Goal: Complete application form: Complete application form

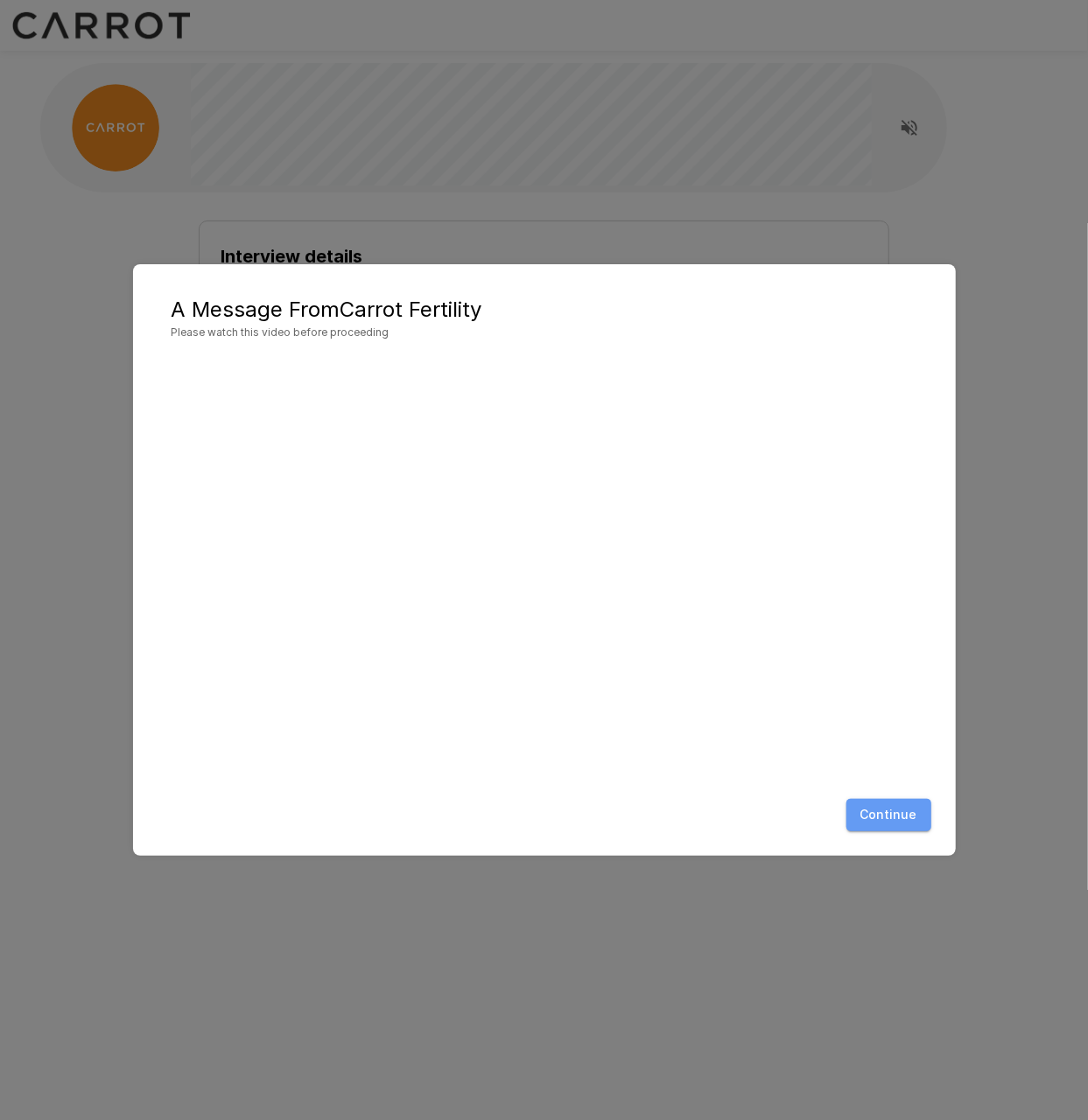
click at [896, 811] on button "Continue" at bounding box center [888, 815] width 85 height 32
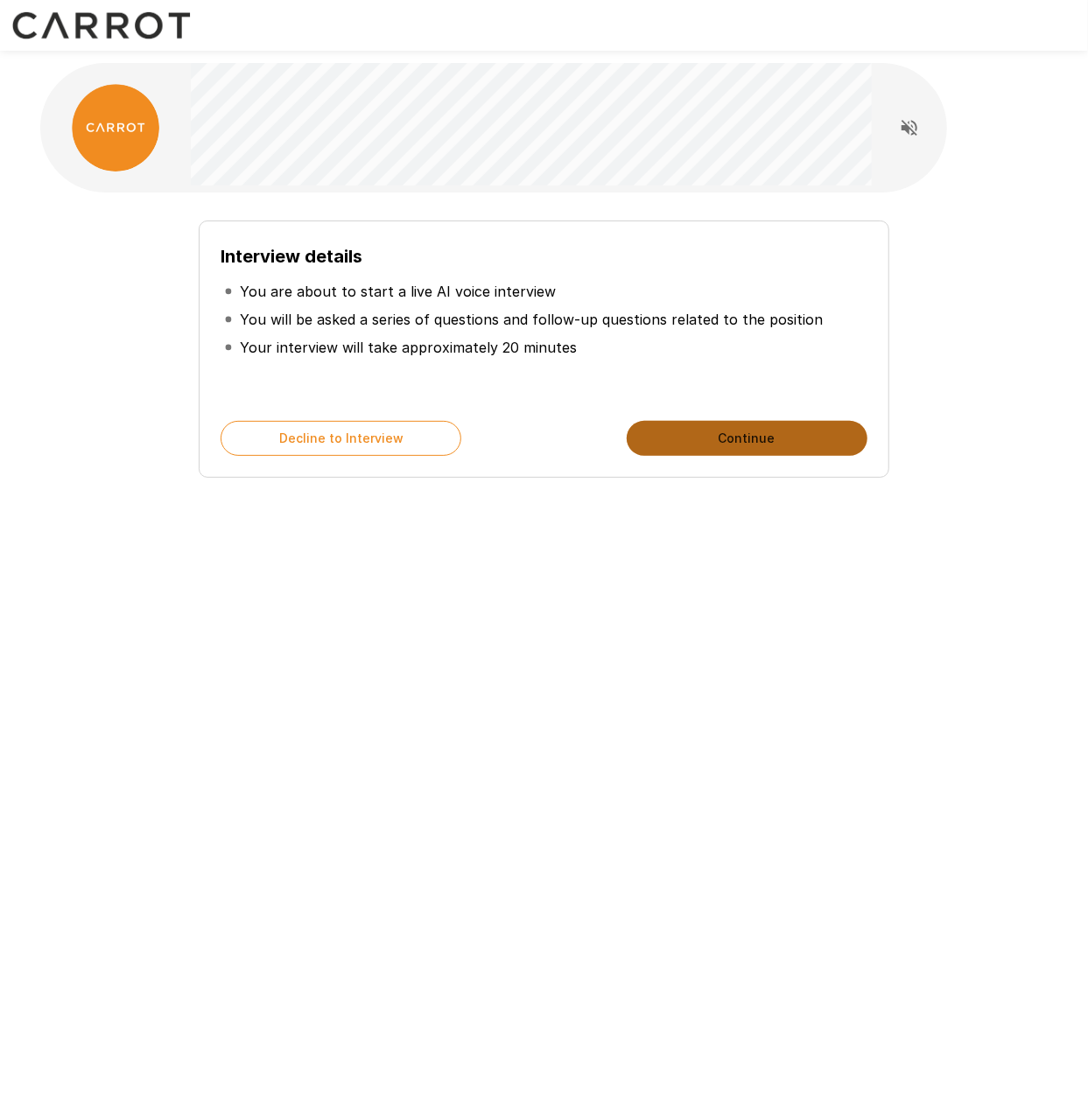
click at [757, 433] on button "Continue" at bounding box center [747, 438] width 240 height 35
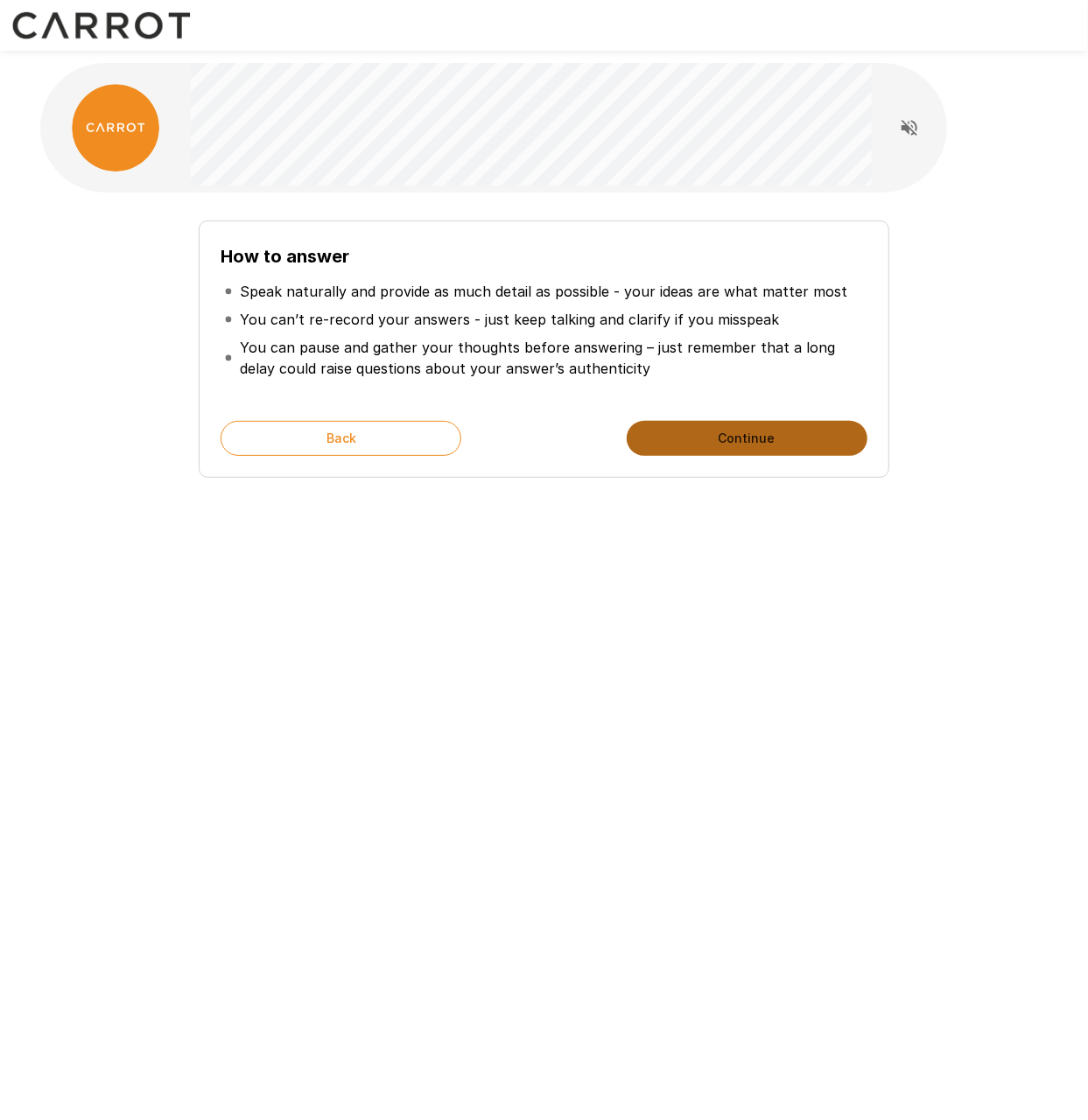
click at [740, 442] on button "Continue" at bounding box center [747, 438] width 240 height 35
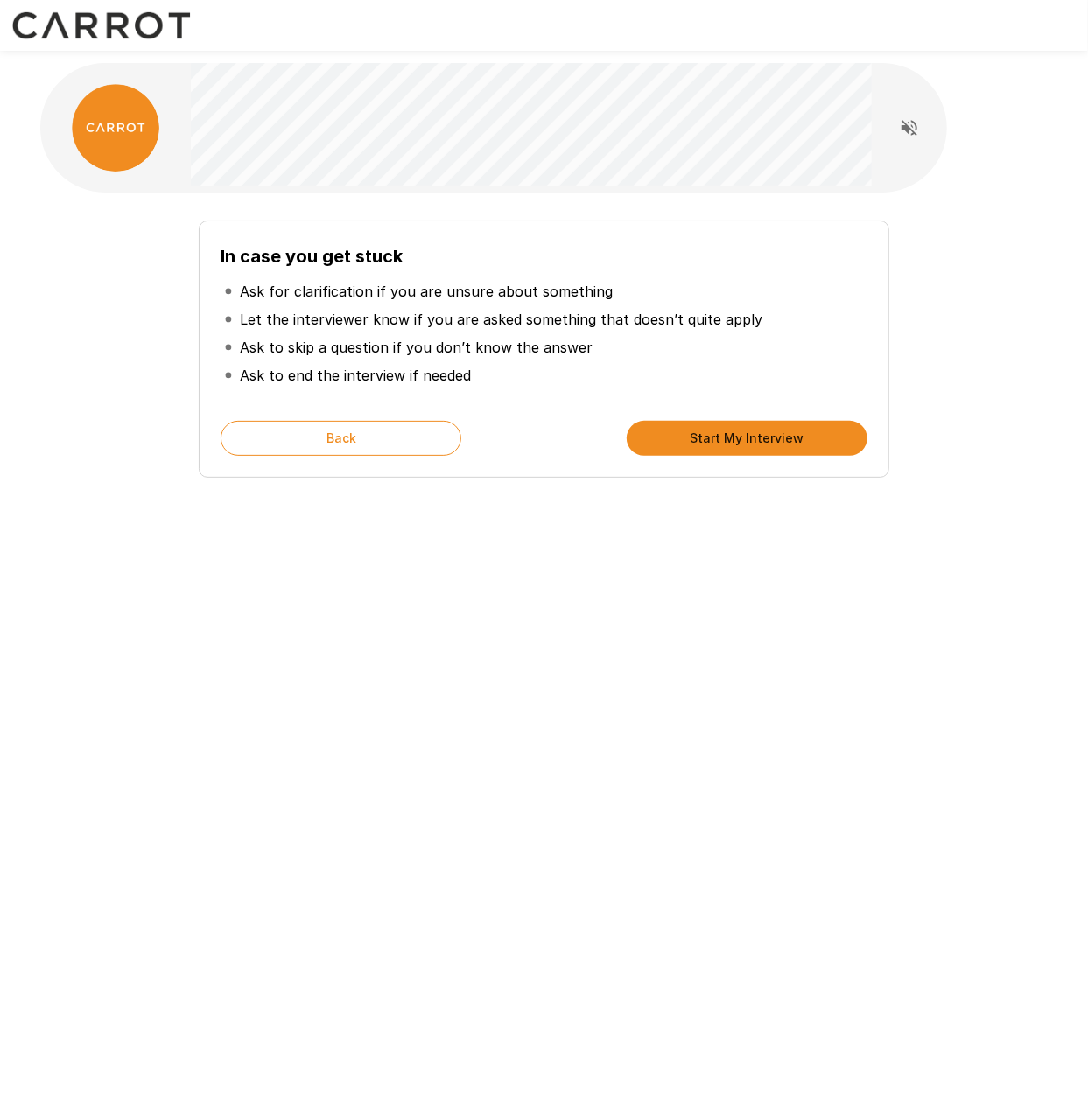
click at [740, 442] on button "Start My Interview" at bounding box center [747, 438] width 240 height 35
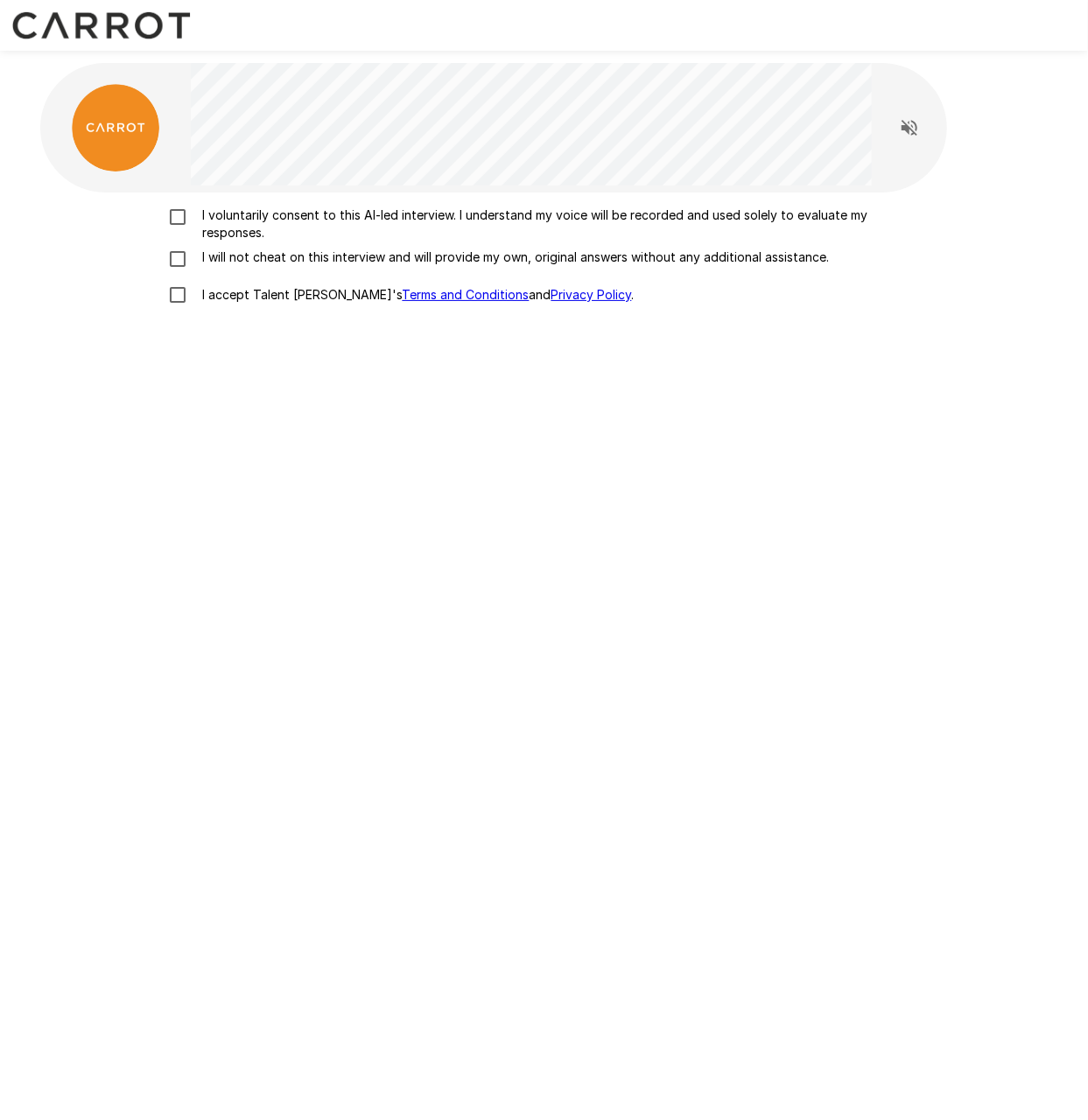
click at [174, 205] on div "I voluntarily consent to this AI-led interview. I understand my voice will be r…" at bounding box center [544, 423] width 1008 height 460
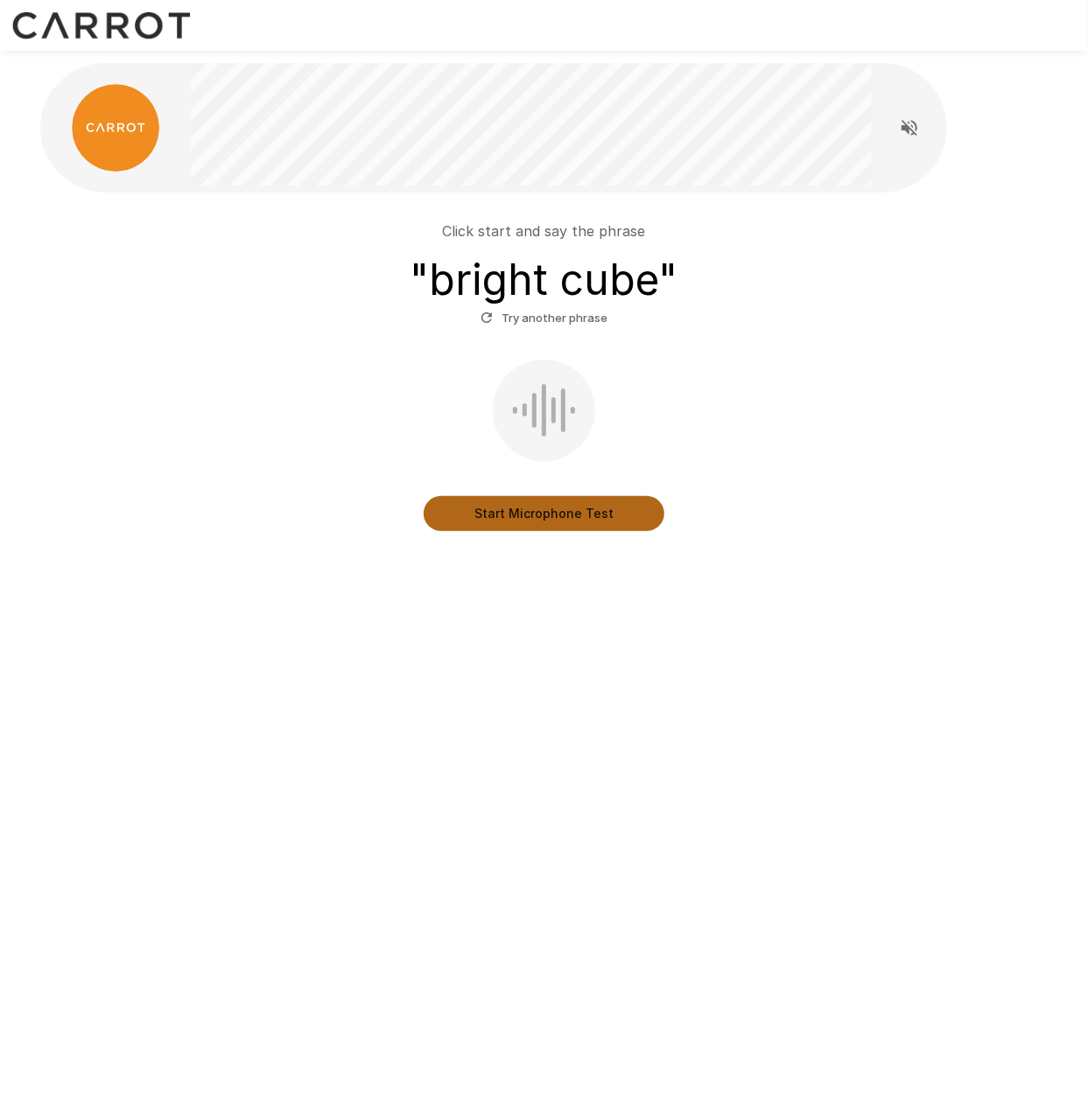
click at [550, 518] on button "Start Microphone Test" at bounding box center [544, 513] width 240 height 35
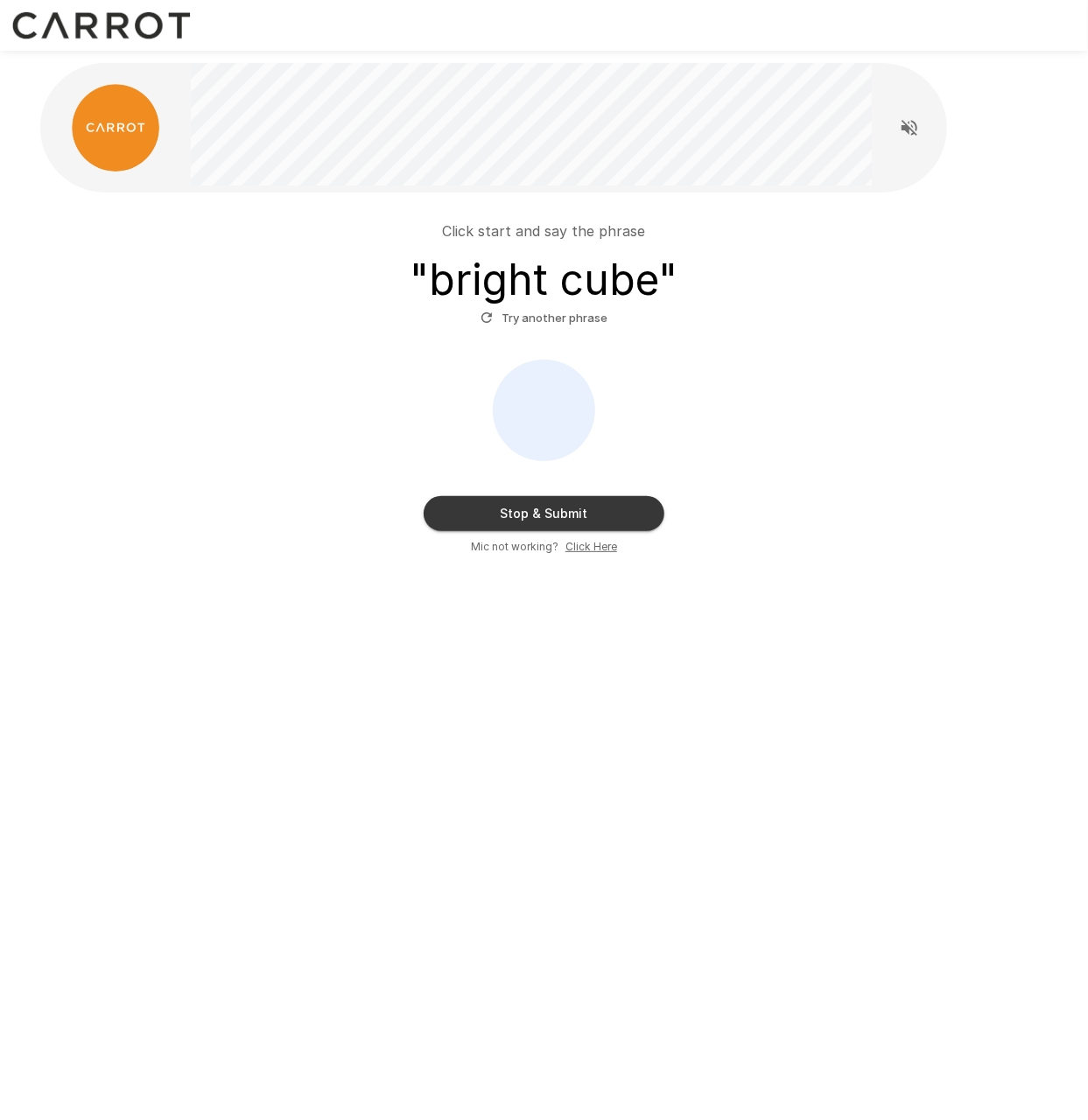
click at [601, 510] on button "Stop & Submit" at bounding box center [544, 513] width 240 height 35
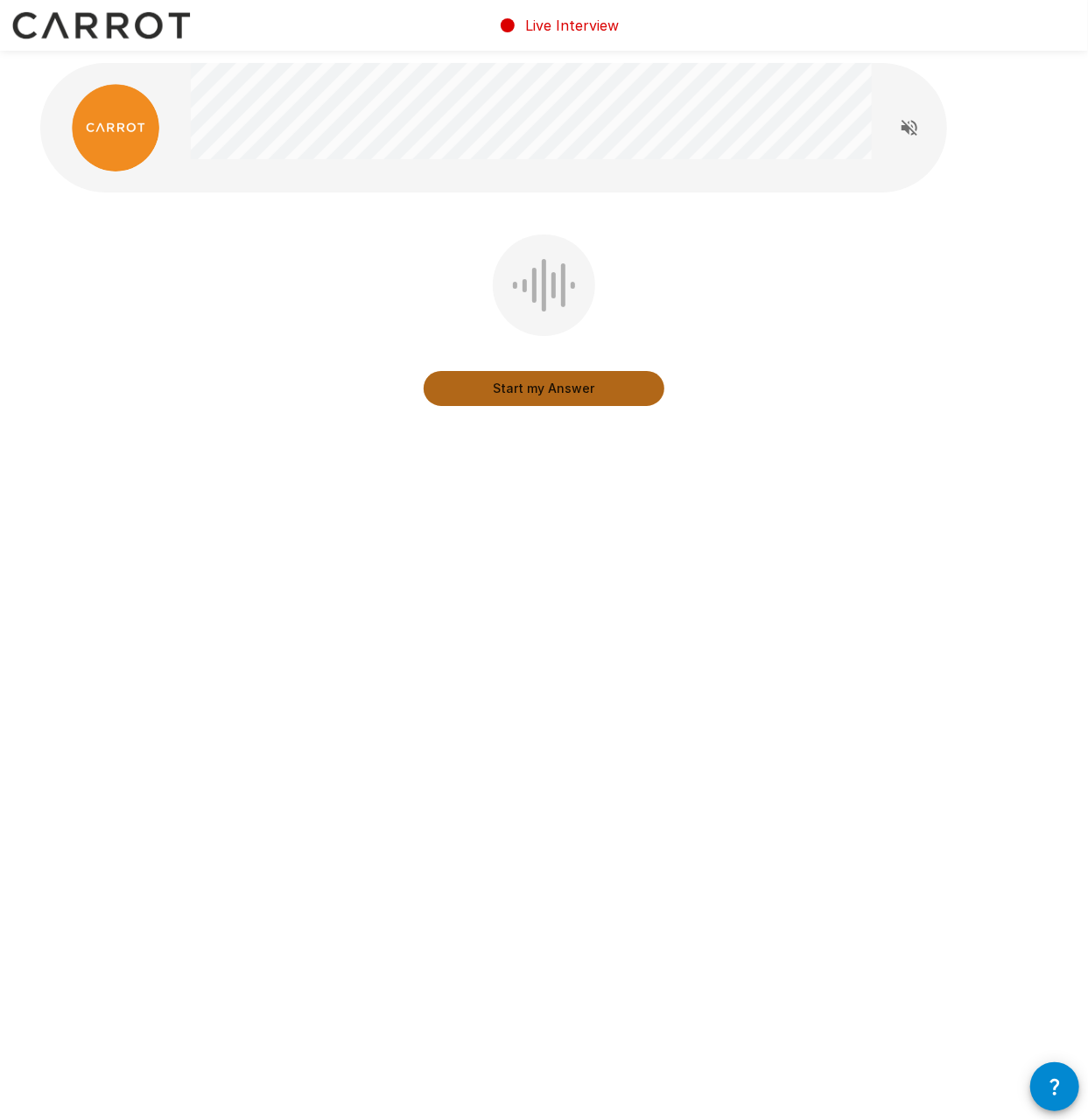
click at [537, 394] on button "Start my Answer" at bounding box center [544, 389] width 240 height 35
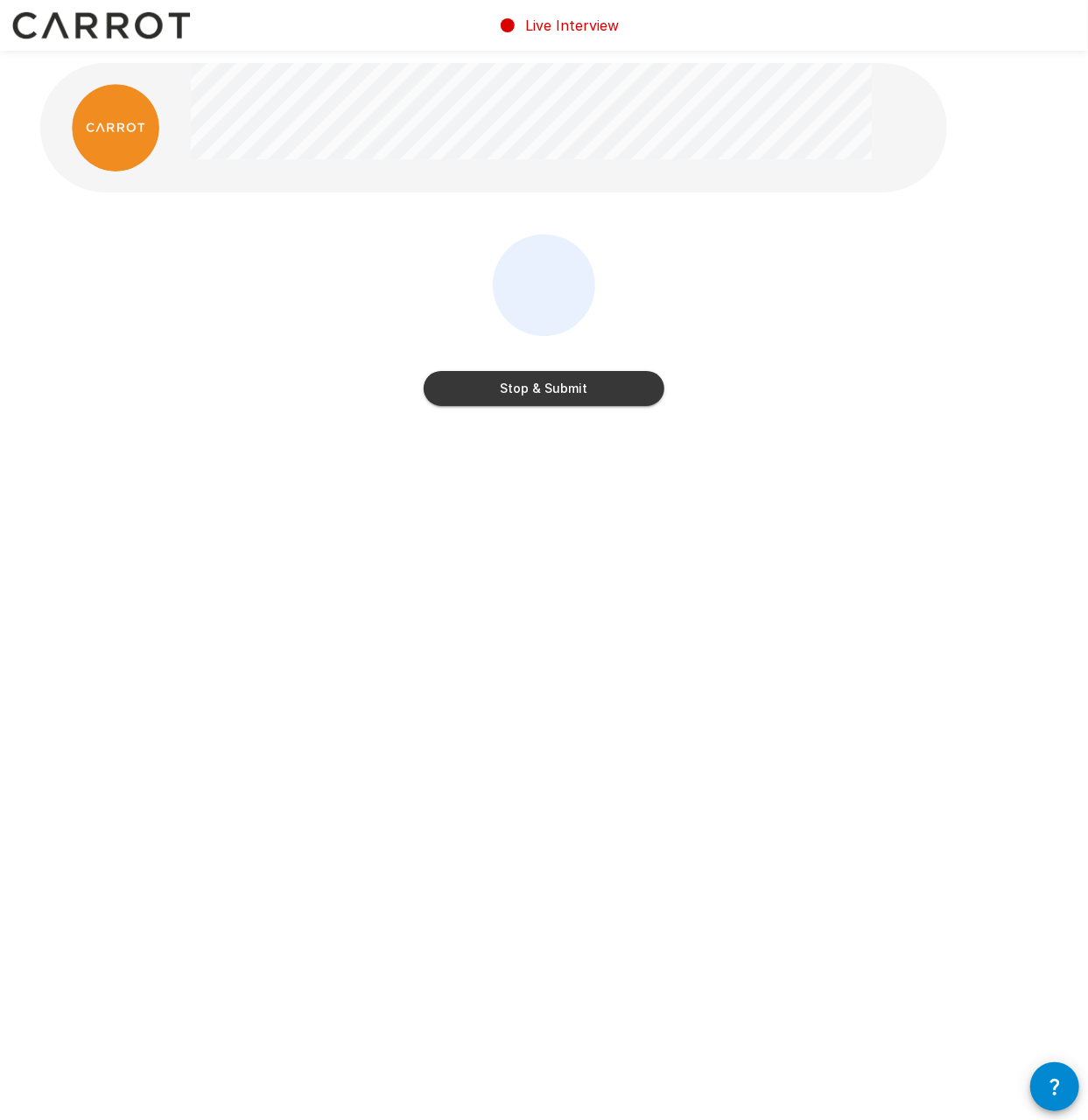
click at [579, 389] on button "Stop & Submit" at bounding box center [544, 389] width 240 height 35
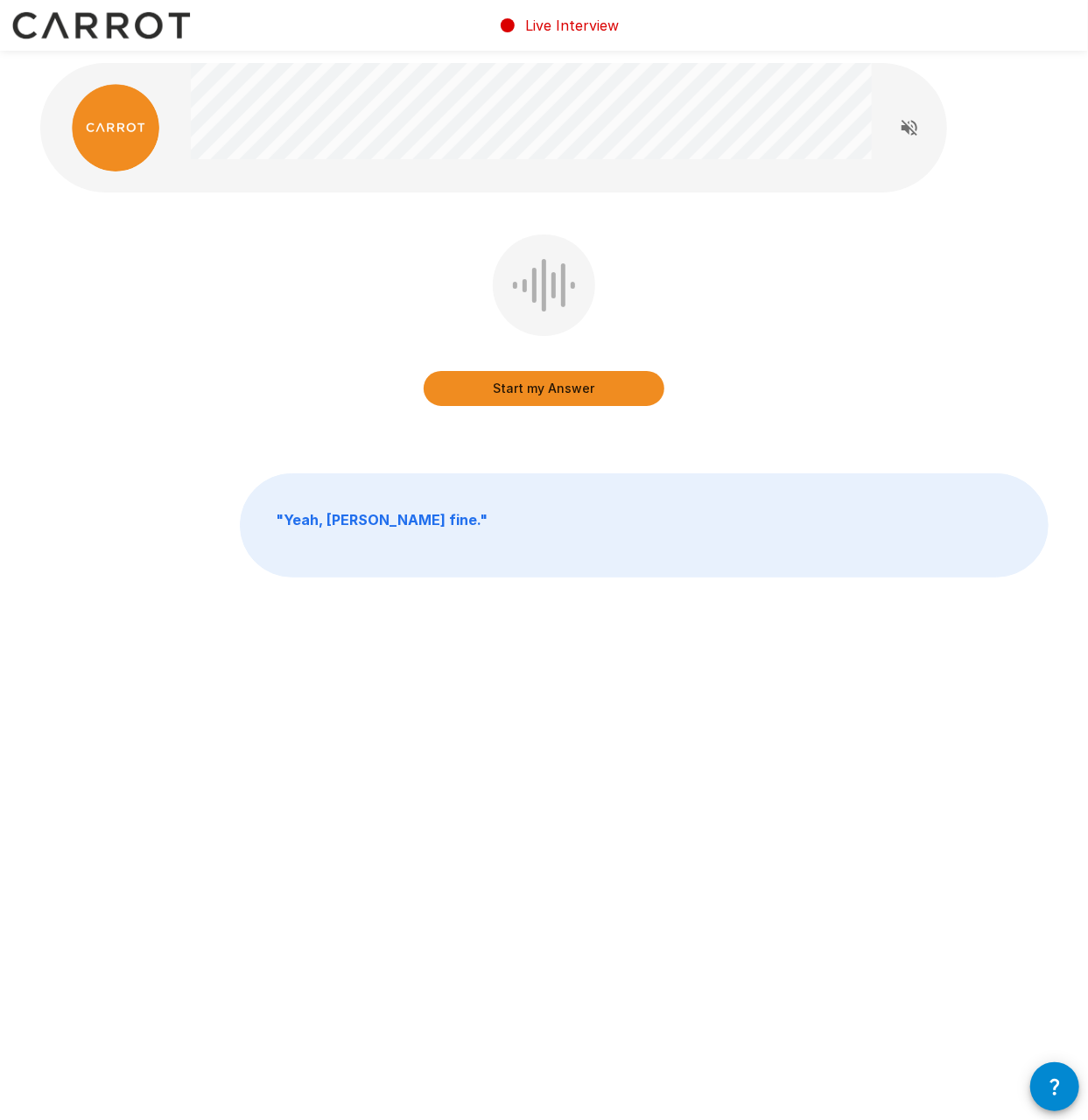
click at [563, 391] on button "Start my Answer" at bounding box center [544, 389] width 240 height 35
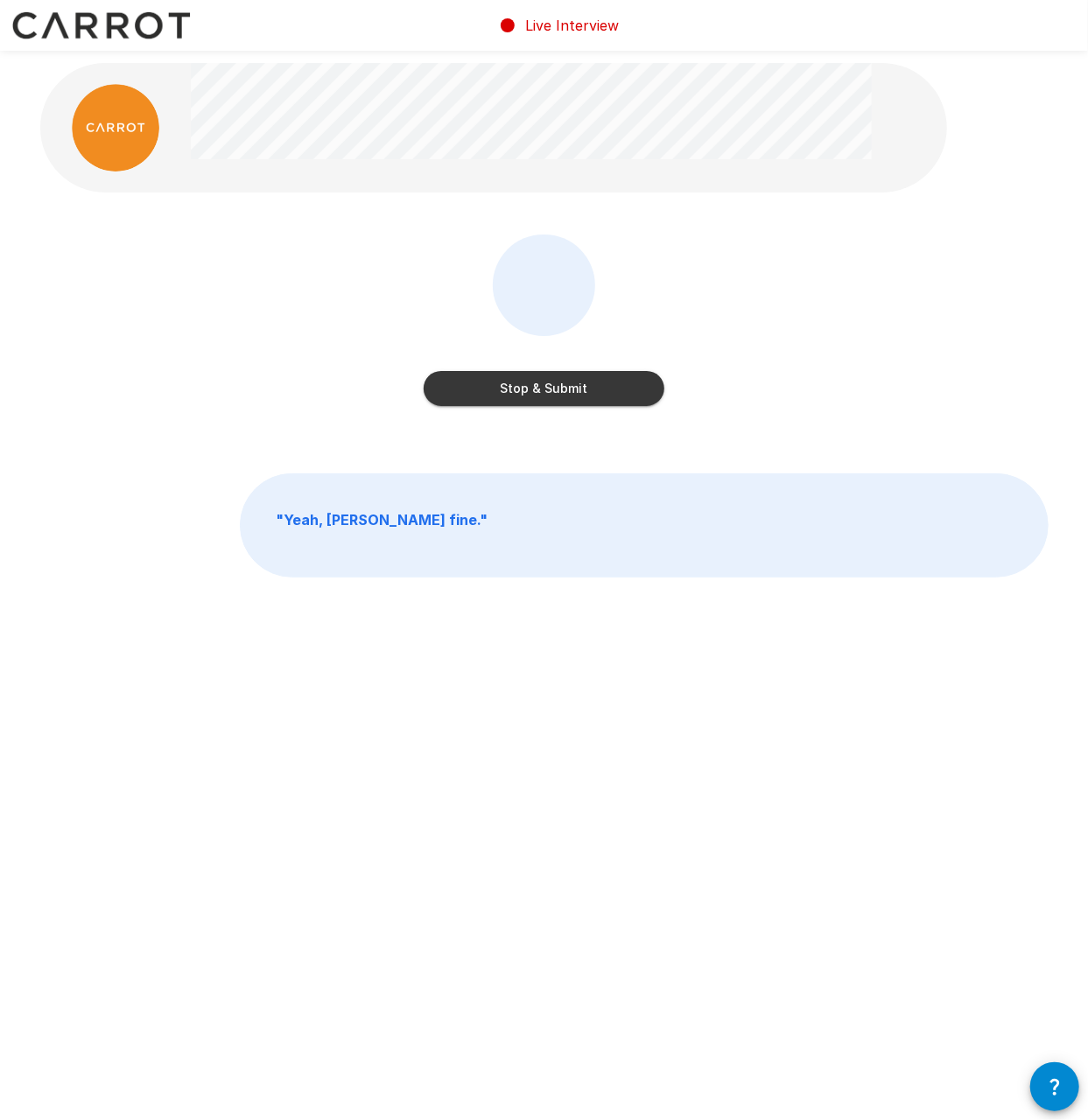
click at [524, 382] on button "Stop & Submit" at bounding box center [544, 389] width 240 height 35
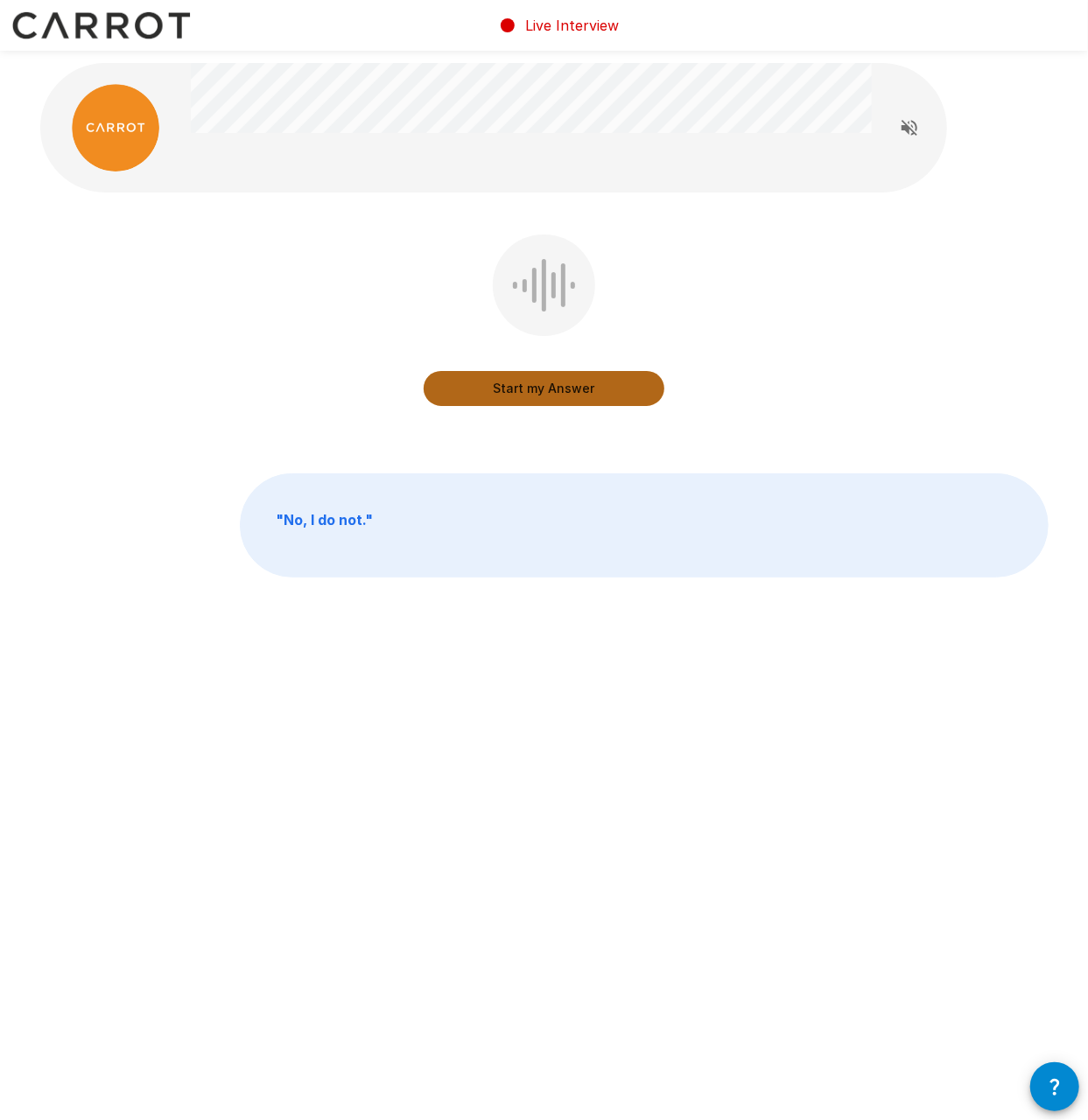
click at [544, 389] on button "Start my Answer" at bounding box center [544, 389] width 240 height 35
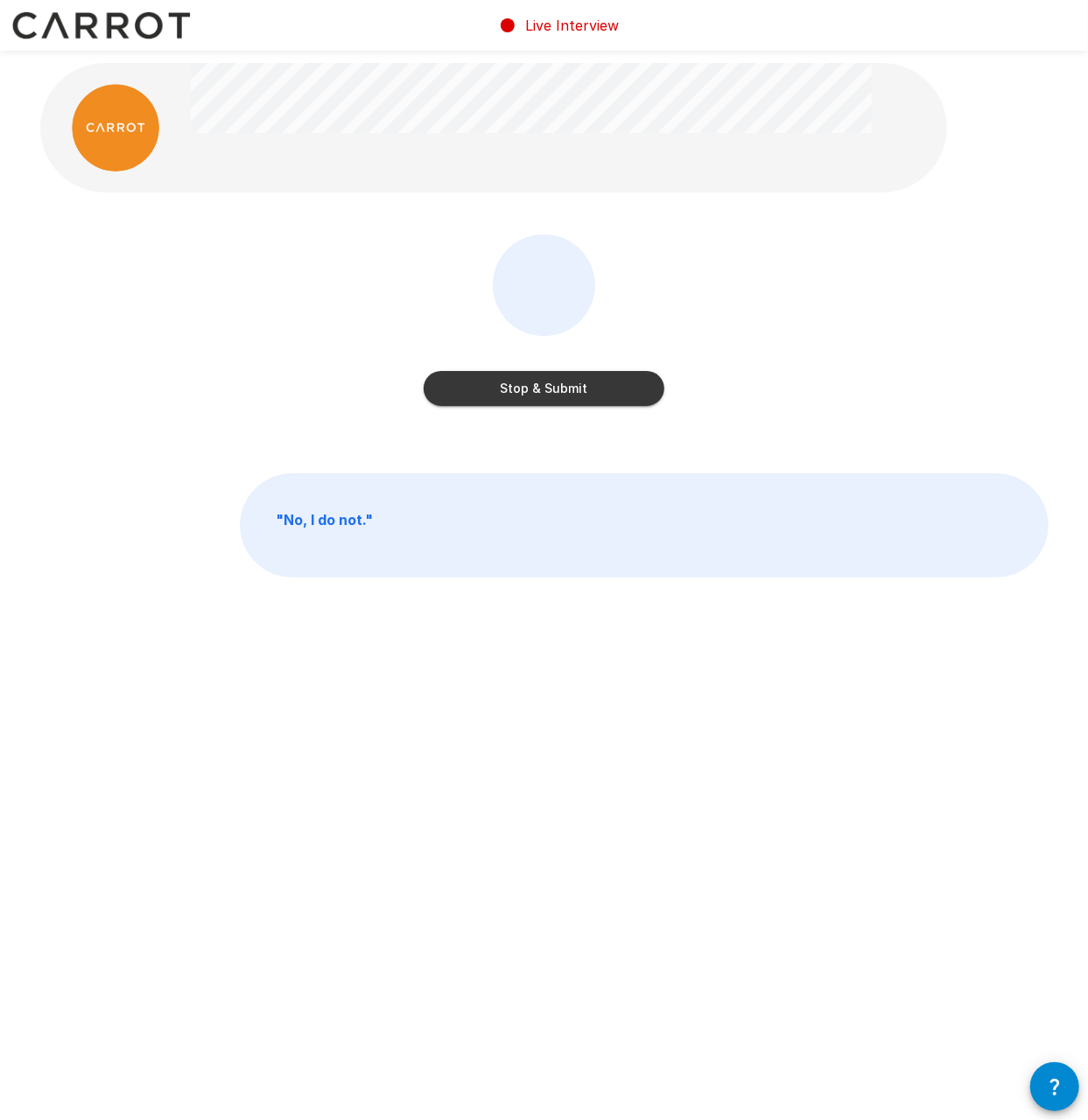
click at [567, 389] on button "Stop & Submit" at bounding box center [544, 389] width 240 height 35
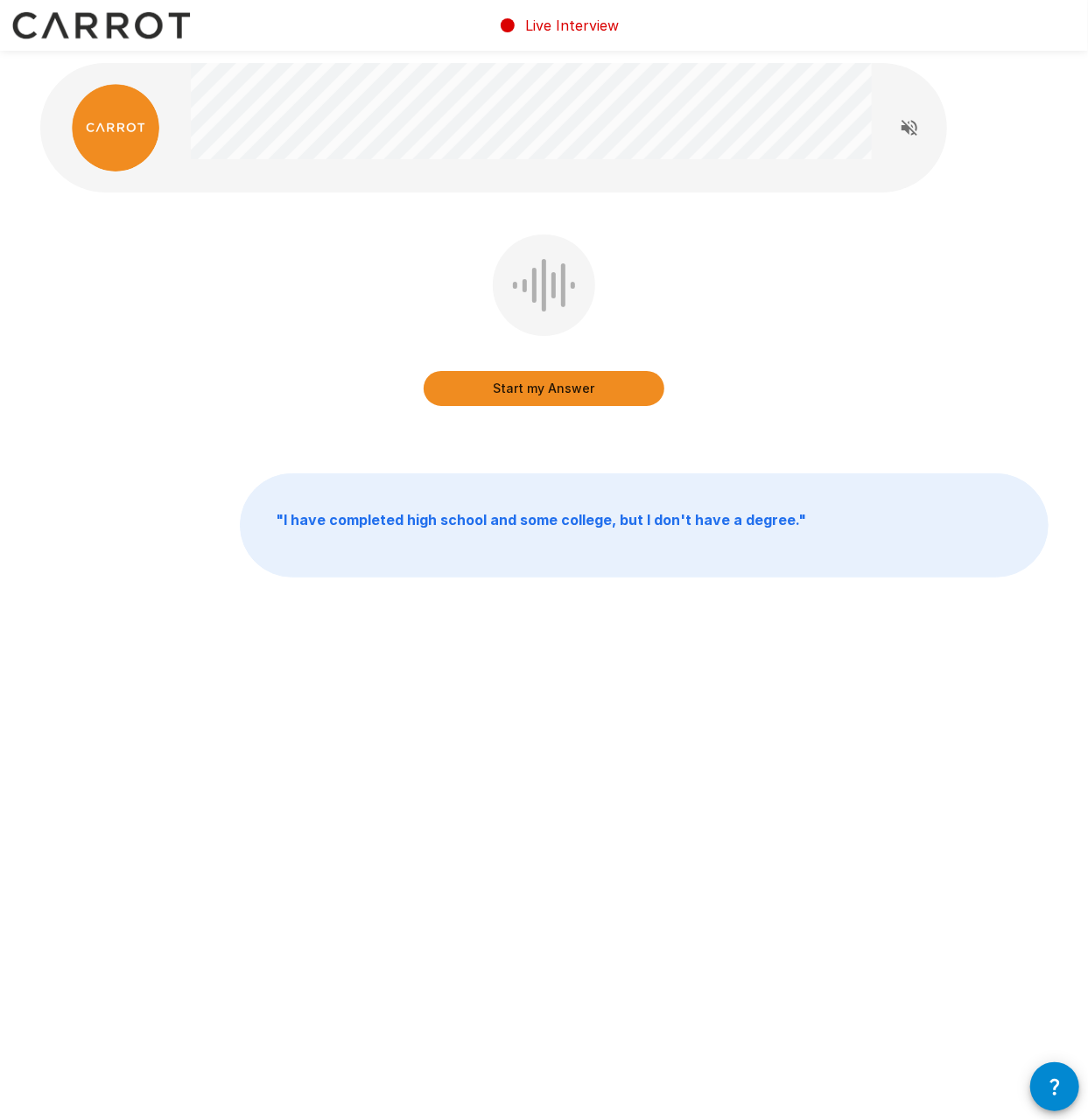
click at [541, 386] on button "Start my Answer" at bounding box center [544, 389] width 240 height 35
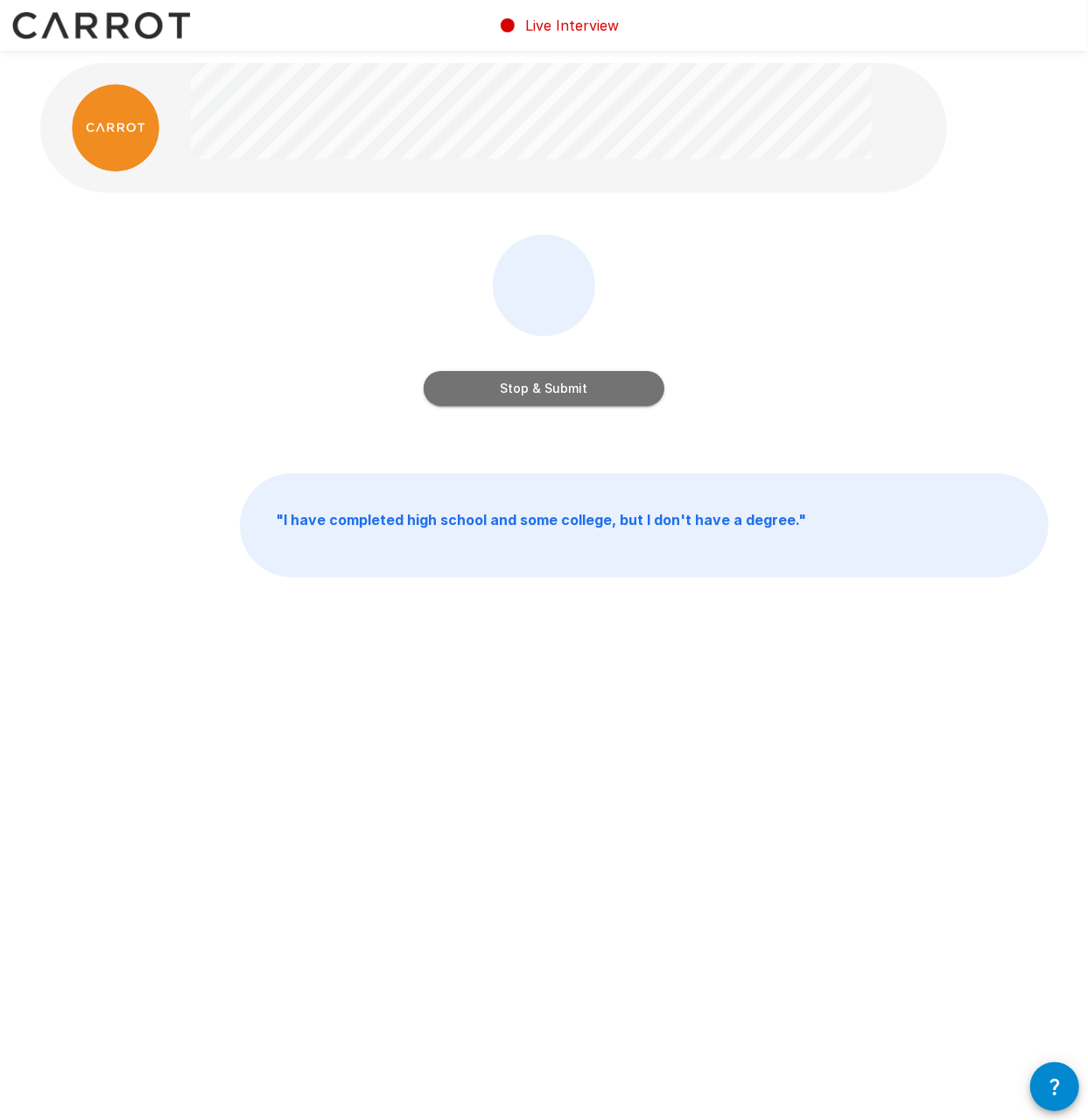
click at [555, 391] on button "Stop & Submit" at bounding box center [544, 389] width 240 height 35
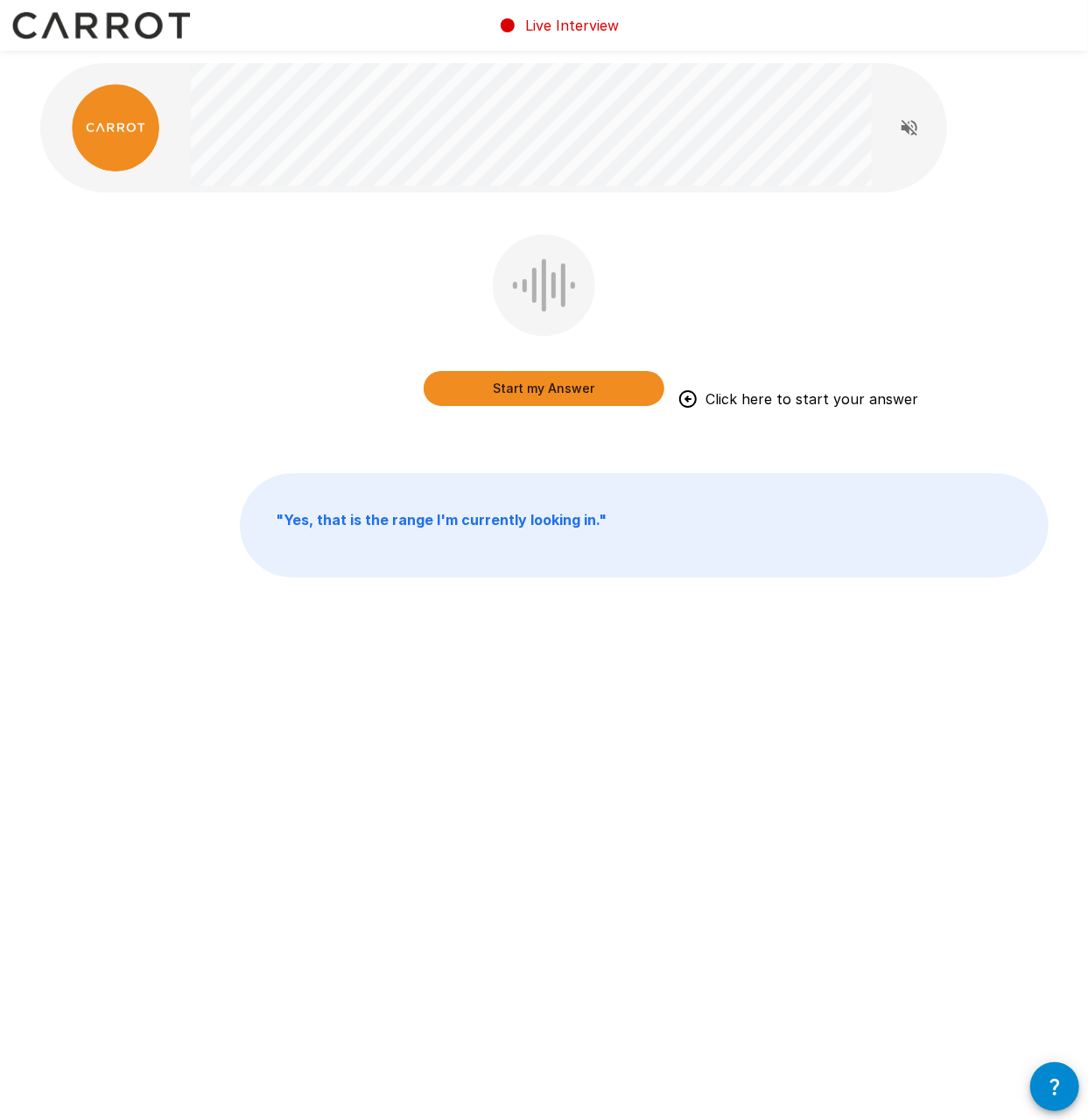
click at [540, 388] on button "Start my Answer" at bounding box center [544, 389] width 240 height 35
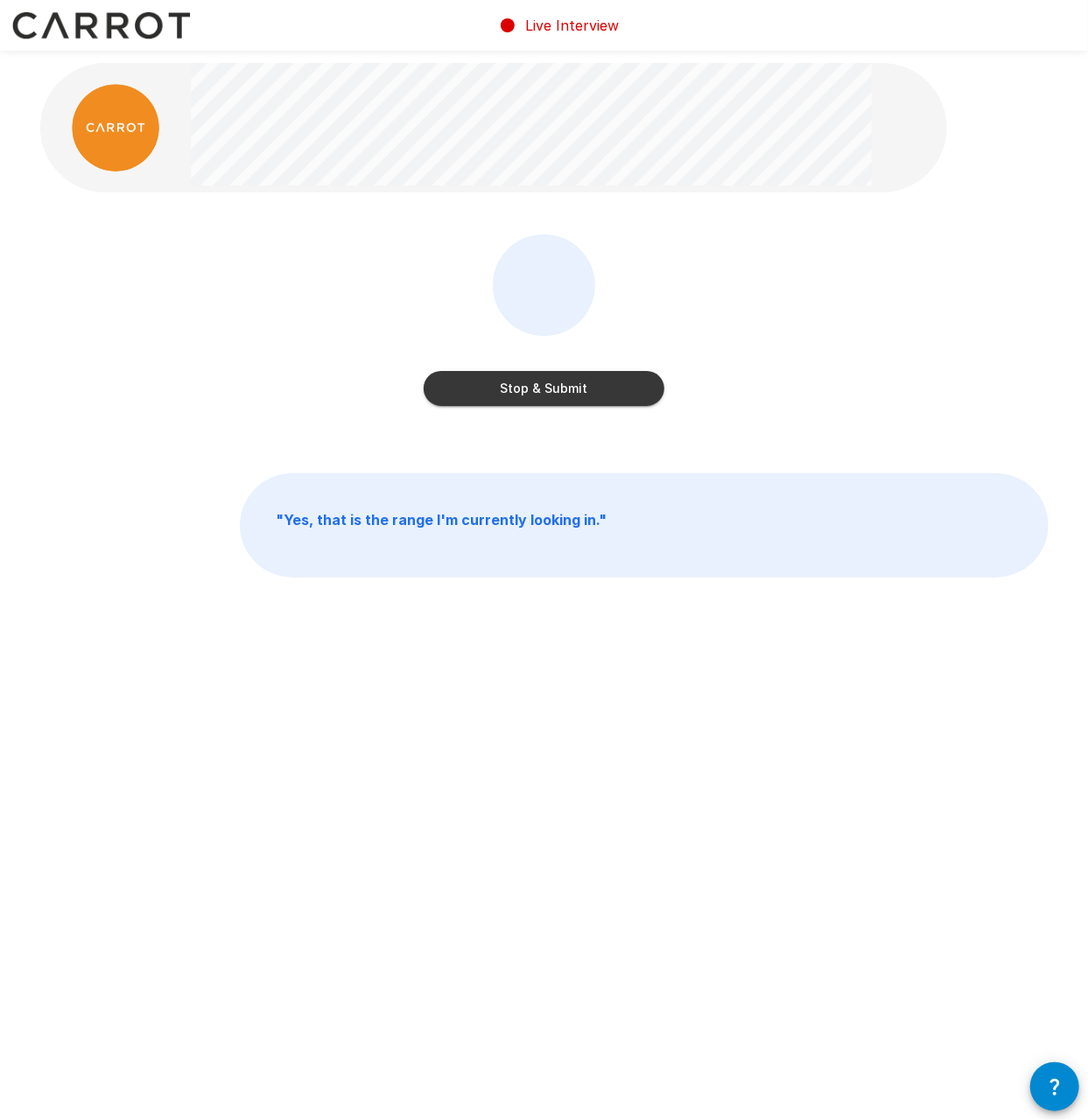
click at [580, 385] on button "Stop & Submit" at bounding box center [544, 389] width 240 height 35
